Goal: Task Accomplishment & Management: Complete application form

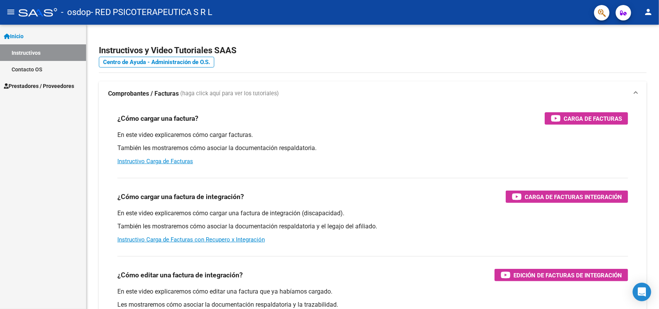
click at [34, 49] on link "Instructivos" at bounding box center [43, 52] width 86 height 17
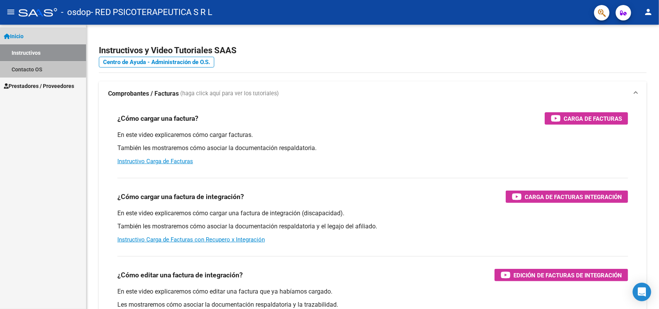
click at [35, 68] on link "Contacto OS" at bounding box center [43, 69] width 86 height 17
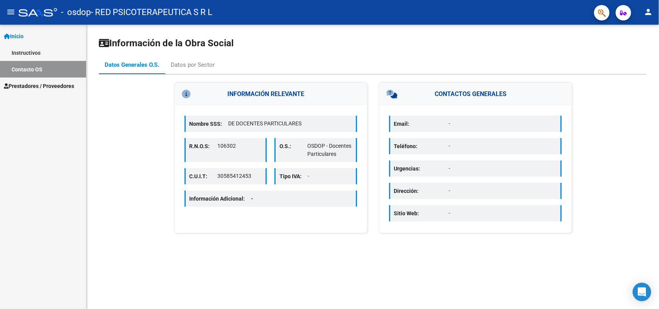
click at [37, 87] on span "Prestadores / Proveedores" at bounding box center [39, 86] width 70 height 8
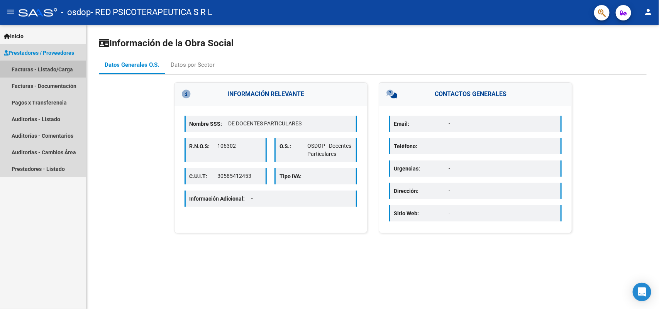
click at [46, 71] on link "Facturas - Listado/Carga" at bounding box center [43, 69] width 86 height 17
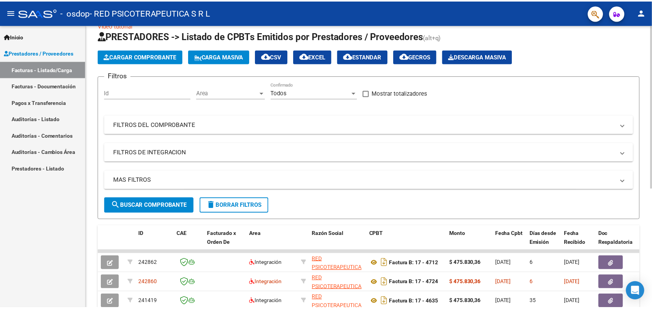
scroll to position [14, 0]
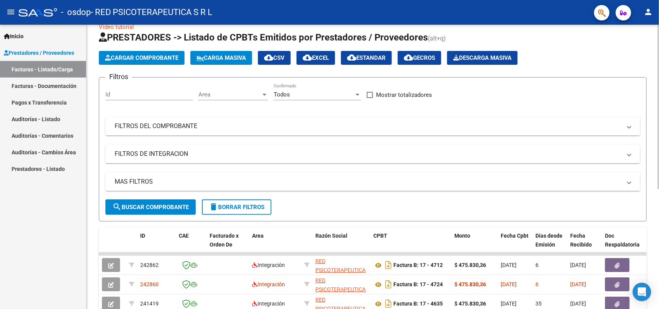
click at [157, 51] on button "Cargar Comprobante" at bounding box center [142, 58] width 86 height 14
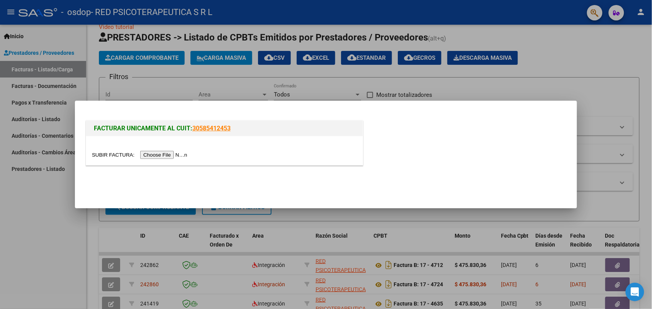
click at [175, 156] on input "file" at bounding box center [141, 155] width 98 height 8
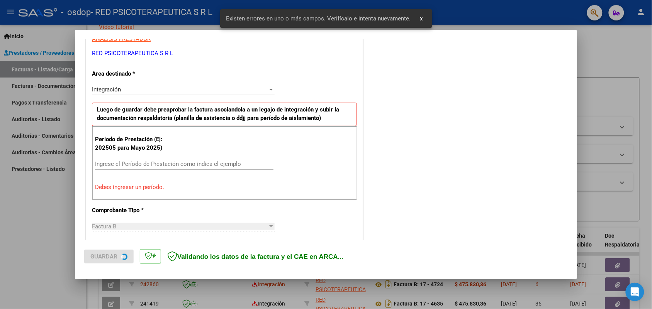
scroll to position [155, 0]
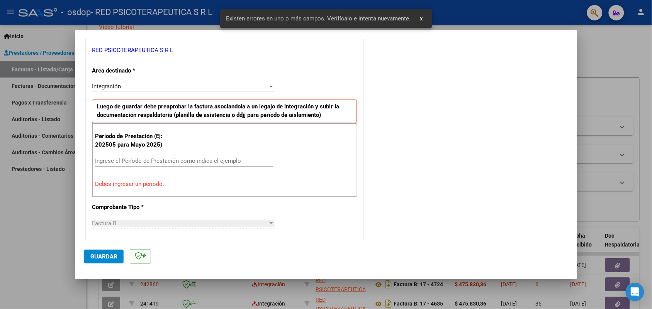
click at [180, 163] on input "Ingrese el Período de Prestación como indica el ejemplo" at bounding box center [184, 161] width 178 height 7
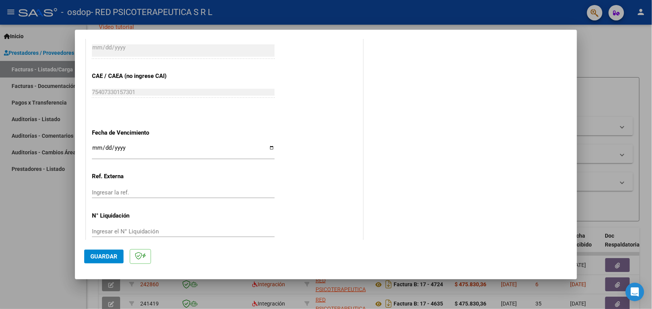
scroll to position [480, 0]
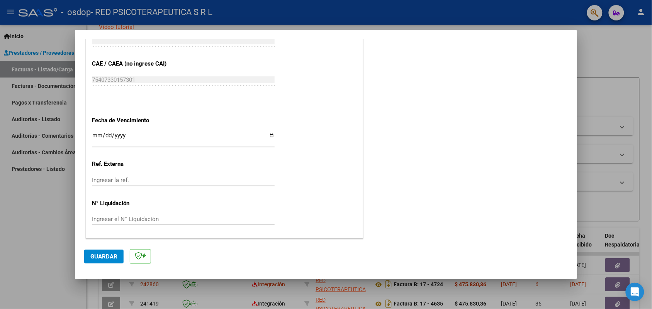
type input "202509"
click at [269, 136] on input "Ingresar la fecha" at bounding box center [183, 138] width 183 height 12
type input "[DATE]"
click at [103, 256] on span "Guardar" at bounding box center [103, 256] width 27 height 7
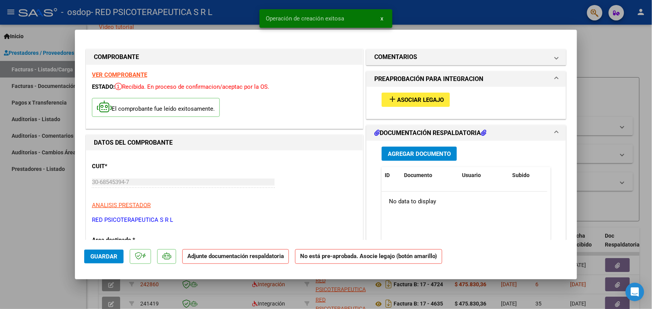
click at [404, 101] on span "Asociar Legajo" at bounding box center [420, 100] width 47 height 7
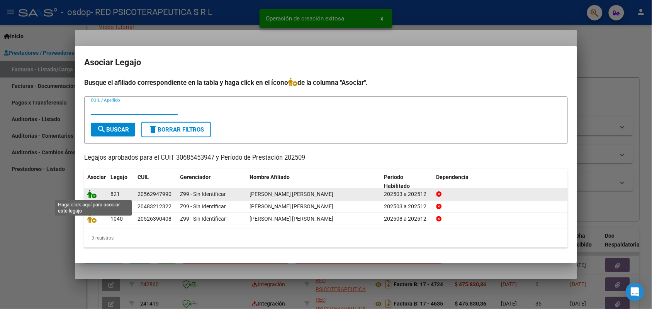
click at [91, 195] on icon at bounding box center [91, 194] width 9 height 8
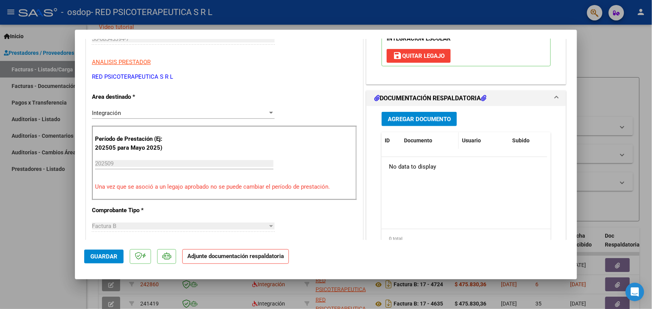
scroll to position [145, 0]
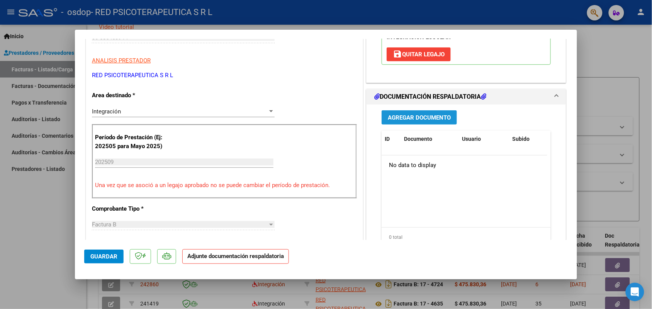
click at [425, 125] on button "Agregar Documento" at bounding box center [419, 117] width 75 height 14
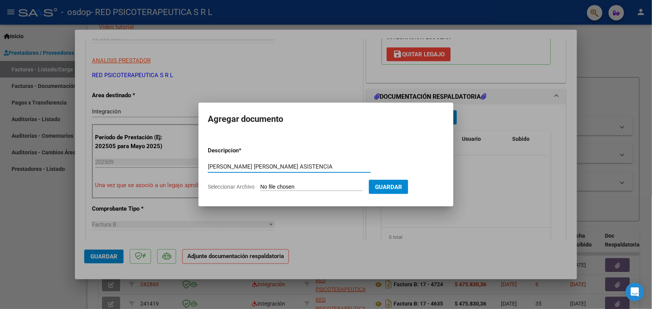
type input "[PERSON_NAME] [PERSON_NAME] ASISTENCIA"
click at [341, 182] on form "Descripcion * [PERSON_NAME] [PERSON_NAME] ASISTENCIA Escriba aquí una descripci…" at bounding box center [326, 169] width 236 height 56
click at [339, 188] on input "Seleccionar Archivo" at bounding box center [311, 187] width 102 height 7
type input "C:\fakepath\[PERSON_NAME] [PERSON_NAME] asistencia.pdf"
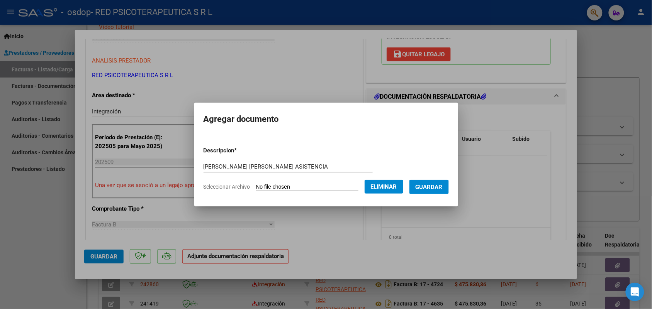
click at [437, 186] on span "Guardar" at bounding box center [429, 187] width 27 height 7
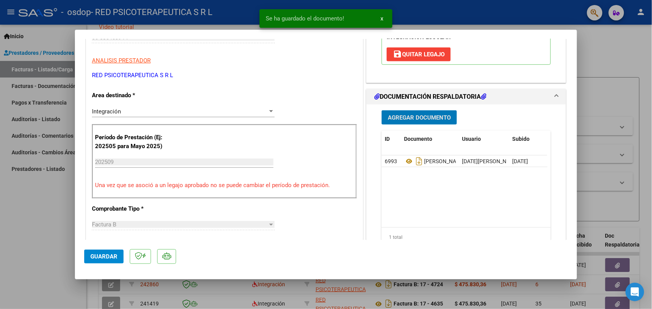
click at [380, 18] on span "x" at bounding box center [381, 18] width 3 height 7
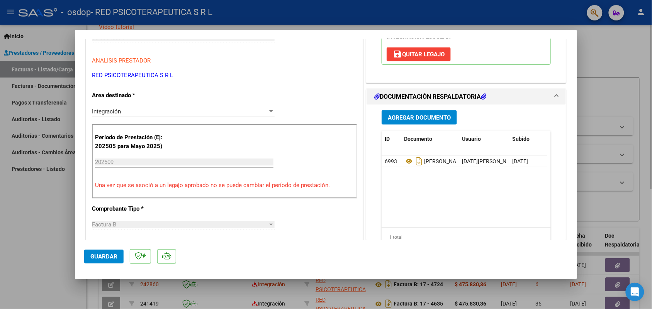
click at [583, 84] on div at bounding box center [326, 154] width 652 height 309
type input "$ 0,00"
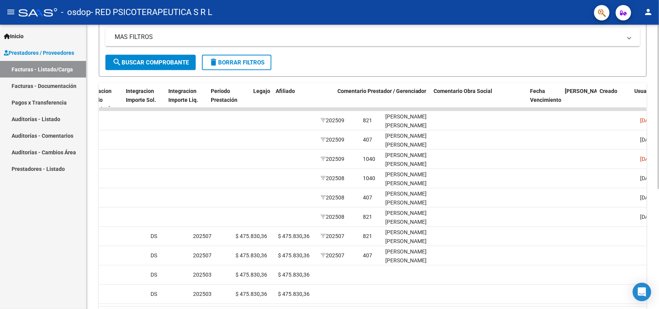
scroll to position [0, 942]
